Goal: Task Accomplishment & Management: Complete application form

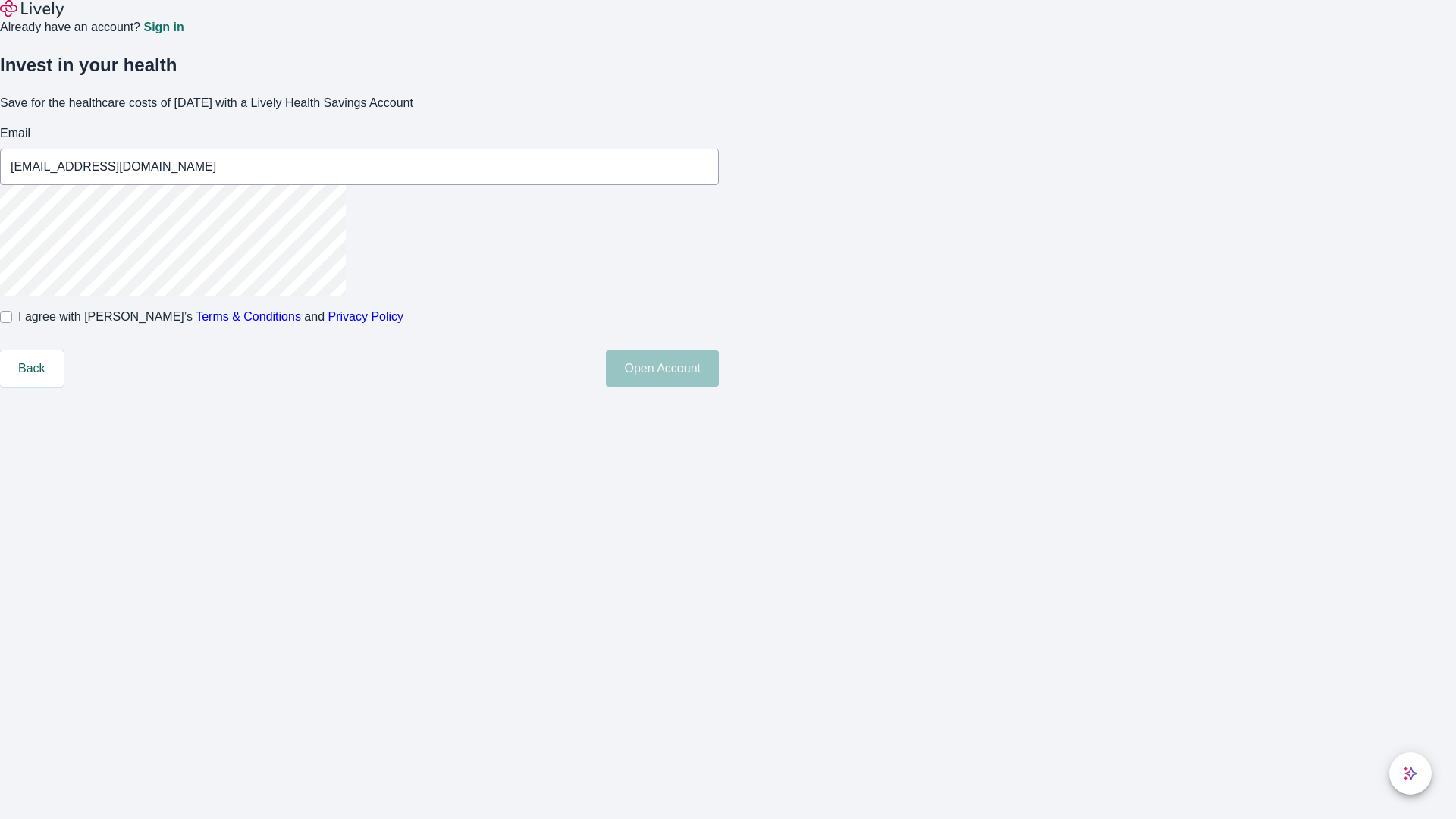
click at [12, 323] on input "I agree with Lively’s Terms & Conditions and Privacy Policy" at bounding box center [6, 317] width 12 height 12
checkbox input "true"
click at [719, 387] on button "Open Account" at bounding box center [662, 369] width 113 height 36
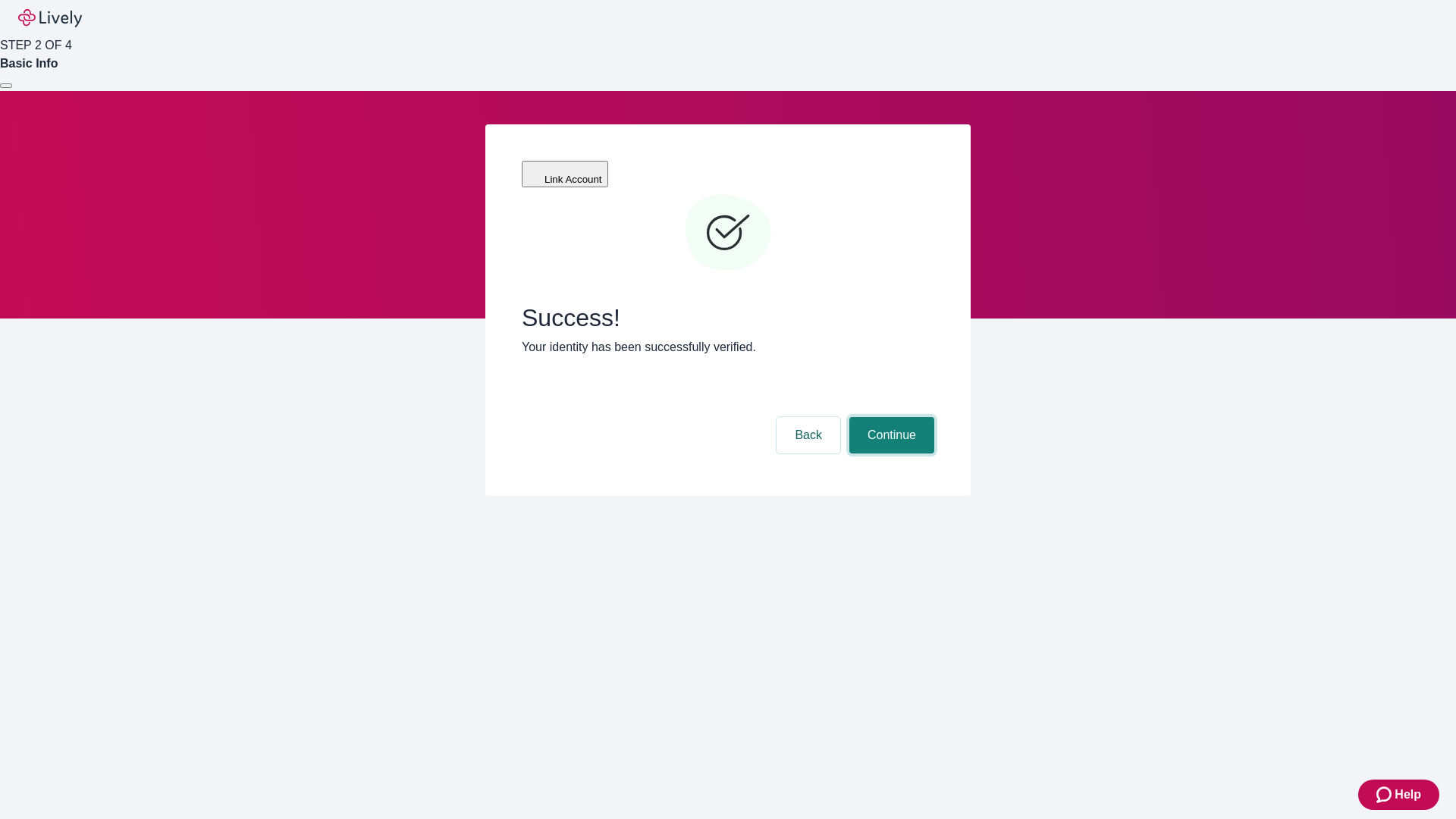
click at [889, 417] on button "Continue" at bounding box center [891, 435] width 85 height 36
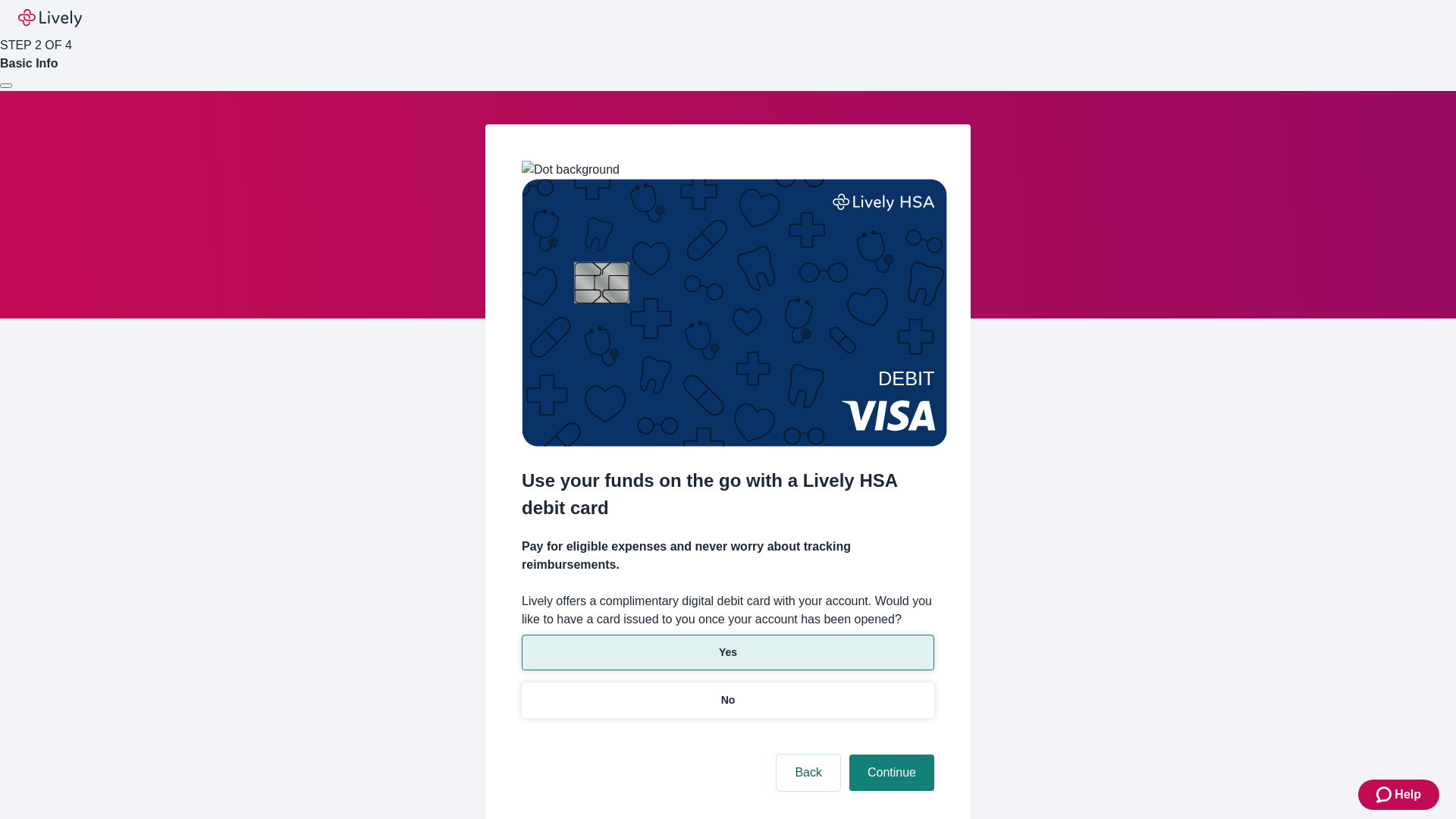
click at [727, 644] on p "Yes" at bounding box center [727, 652] width 18 height 16
click at [889, 755] on button "Continue" at bounding box center [891, 773] width 85 height 36
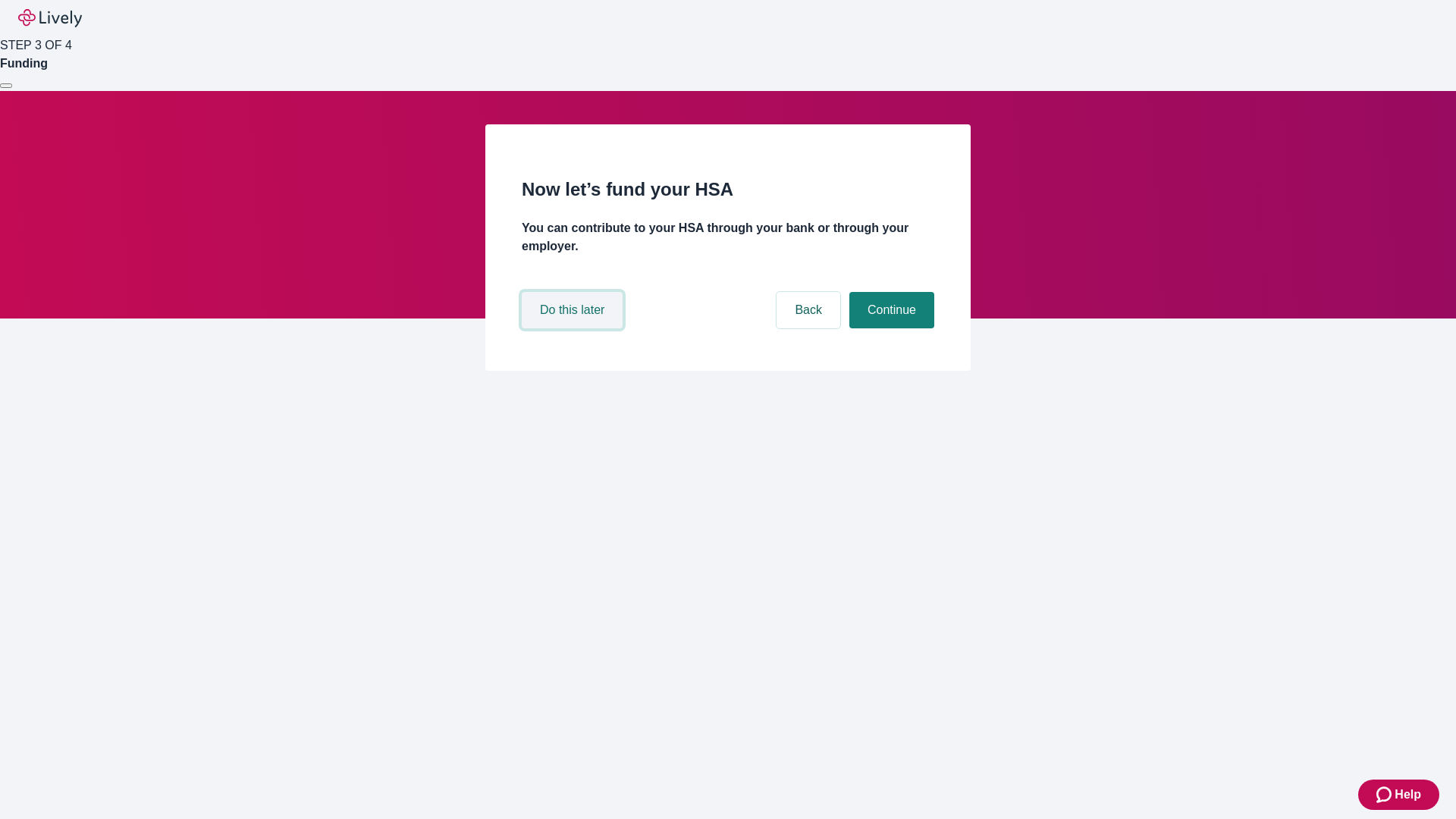
click at [574, 328] on button "Do this later" at bounding box center [572, 310] width 101 height 36
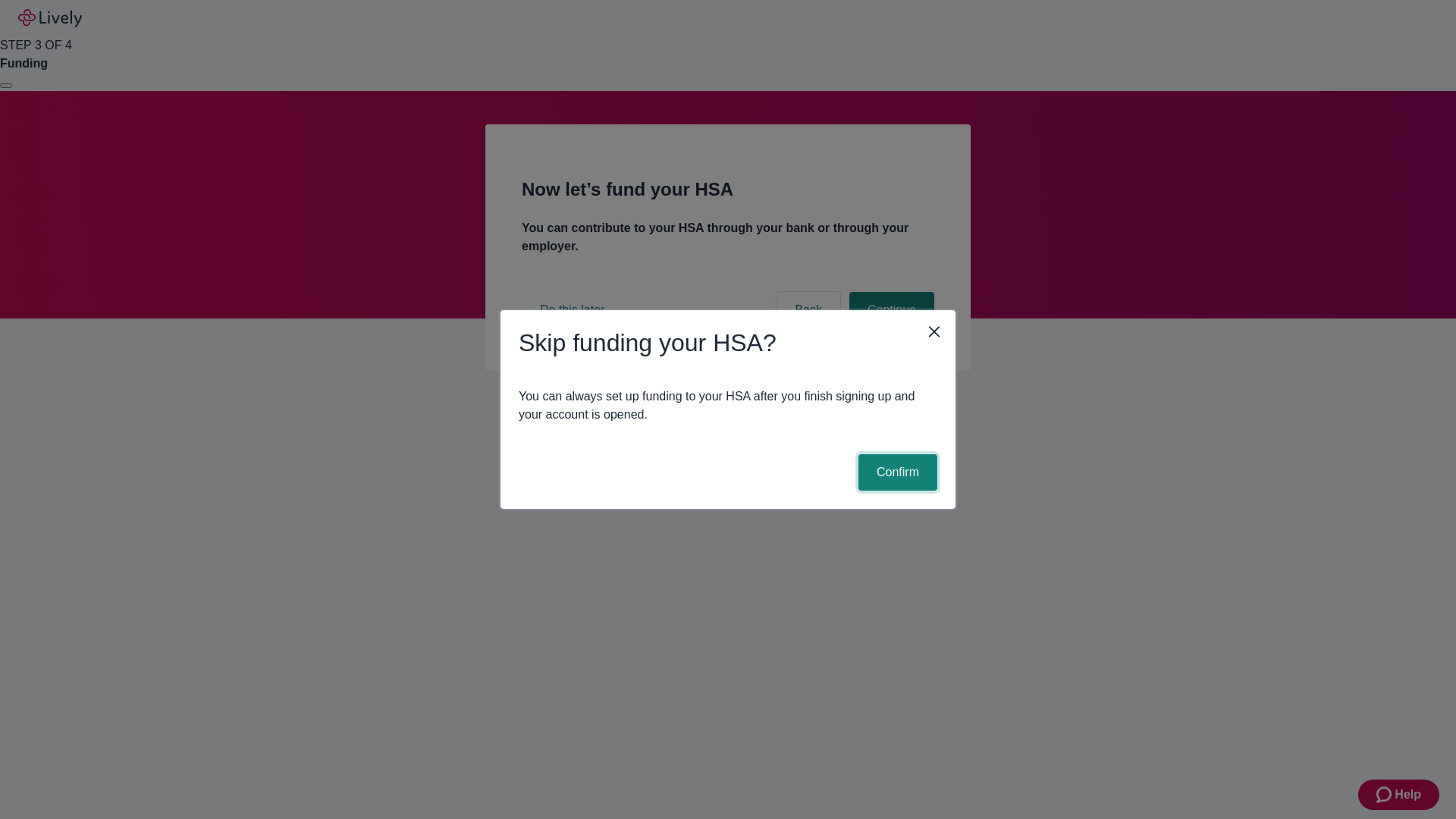
click at [896, 473] on button "Confirm" at bounding box center [897, 473] width 79 height 36
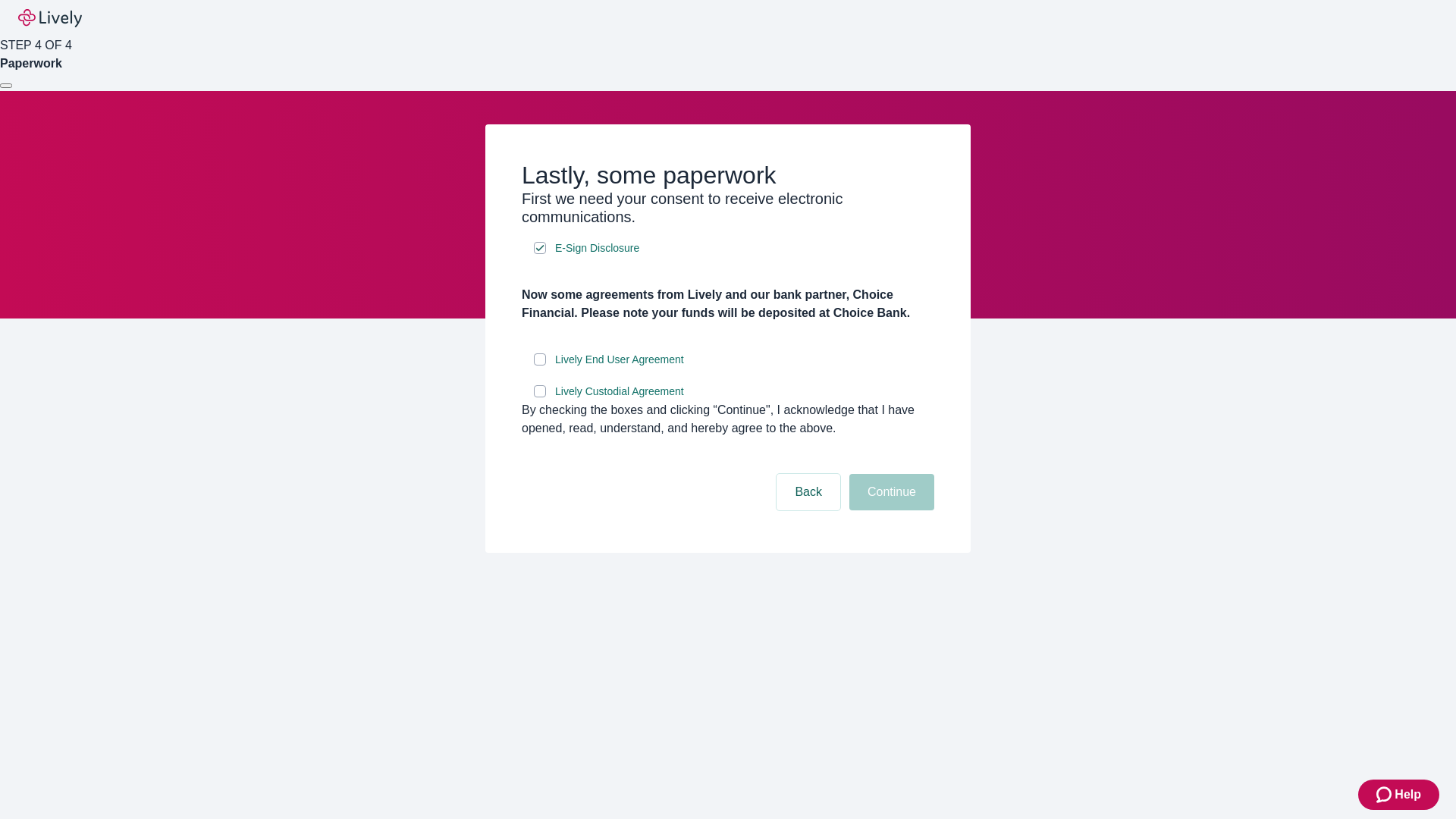
click at [540, 365] on input "Lively End User Agreement" at bounding box center [540, 359] width 12 height 12
checkbox input "true"
click at [540, 397] on input "Lively Custodial Agreement" at bounding box center [540, 391] width 12 height 12
checkbox input "true"
click at [889, 511] on button "Continue" at bounding box center [891, 492] width 85 height 36
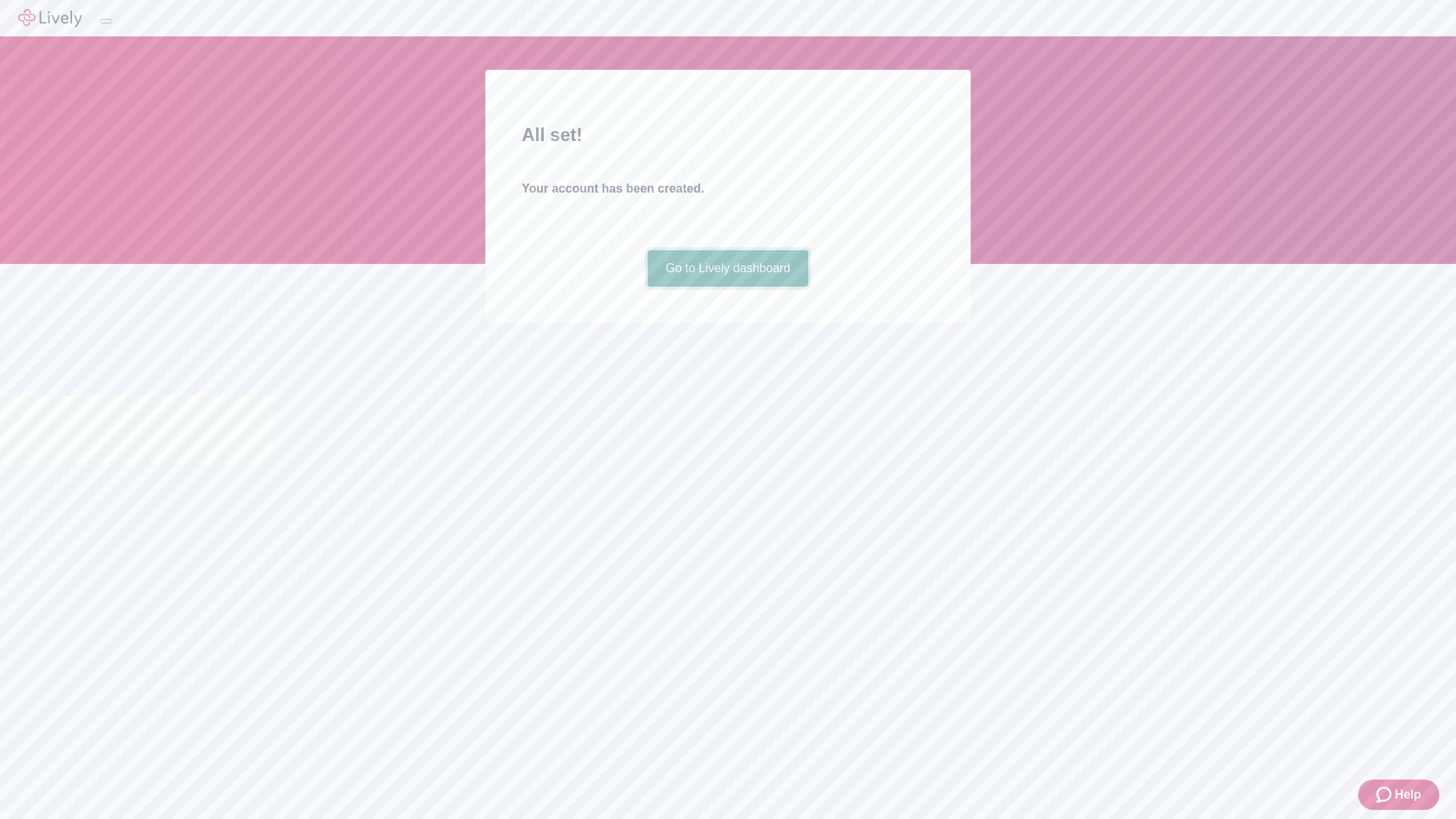
click at [727, 287] on link "Go to Lively dashboard" at bounding box center [728, 269] width 161 height 36
